Goal: Check status

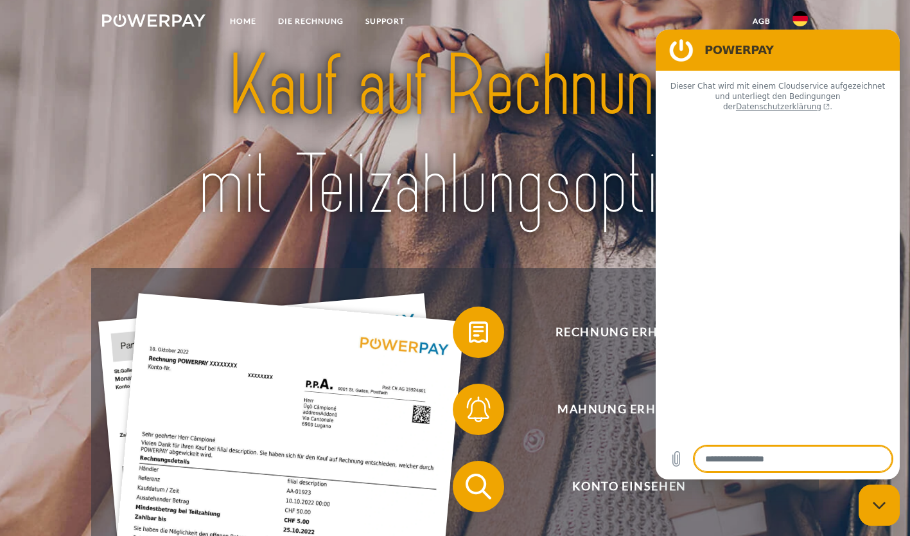
scroll to position [193, 0]
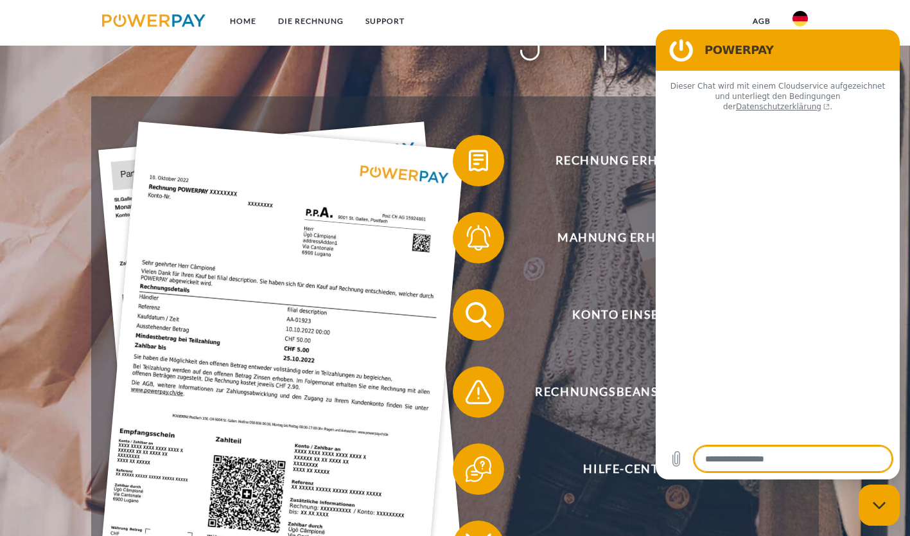
type textarea "*"
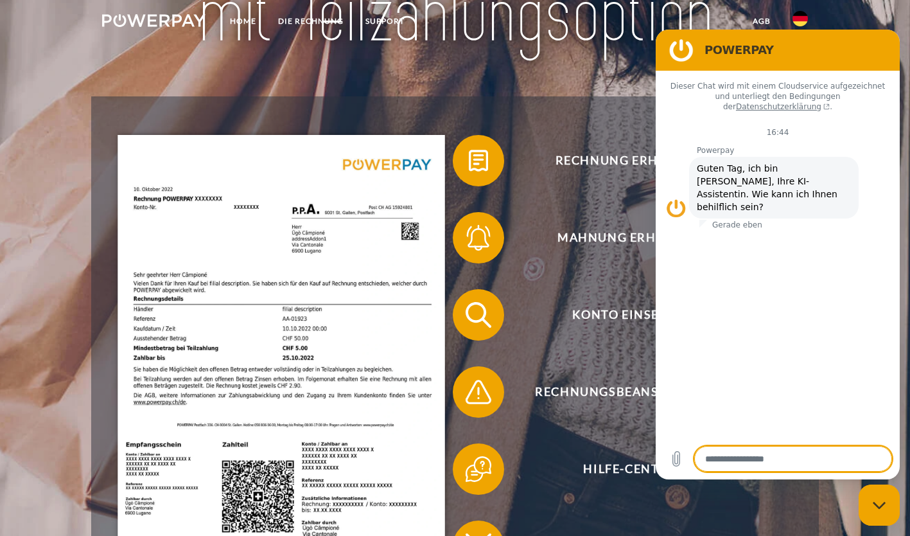
scroll to position [0, 0]
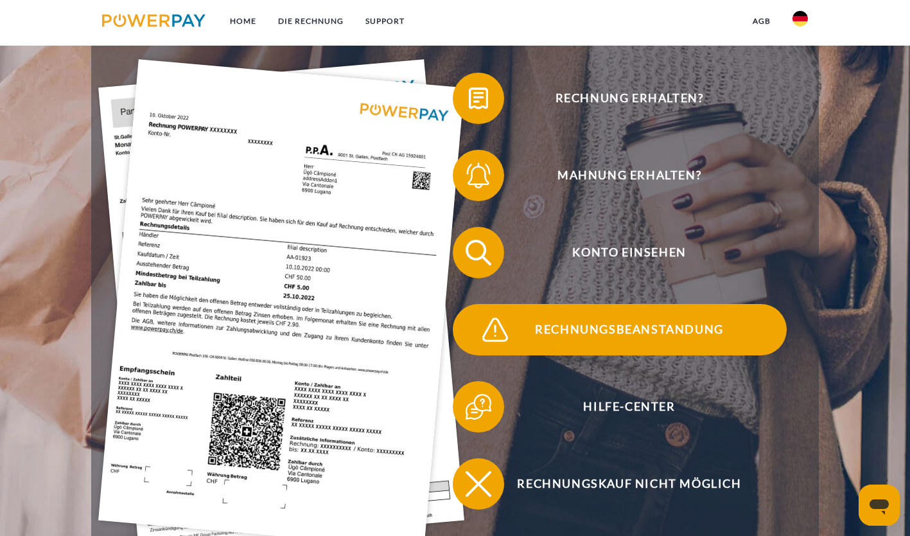
scroll to position [257, 0]
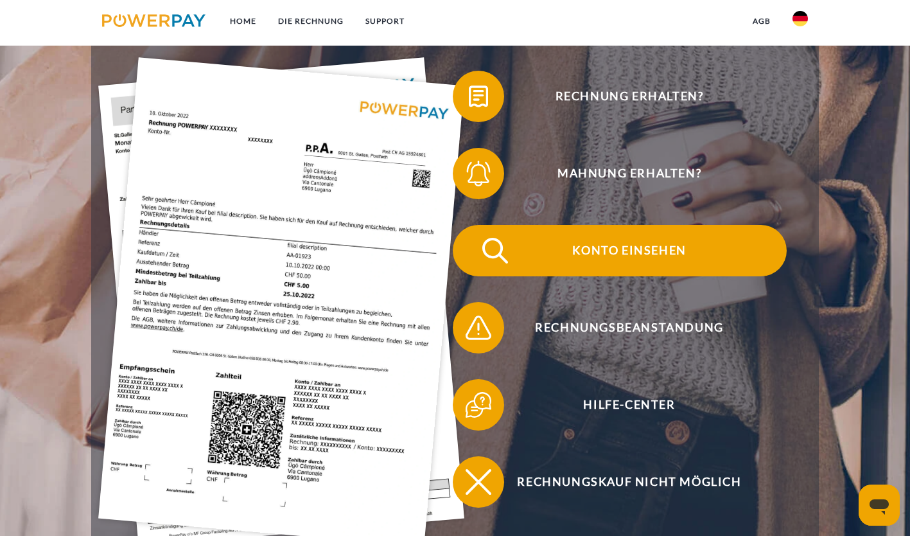
click at [663, 263] on span "Konto einsehen" at bounding box center [629, 250] width 315 height 51
